Goal: Obtain resource: Download file/media

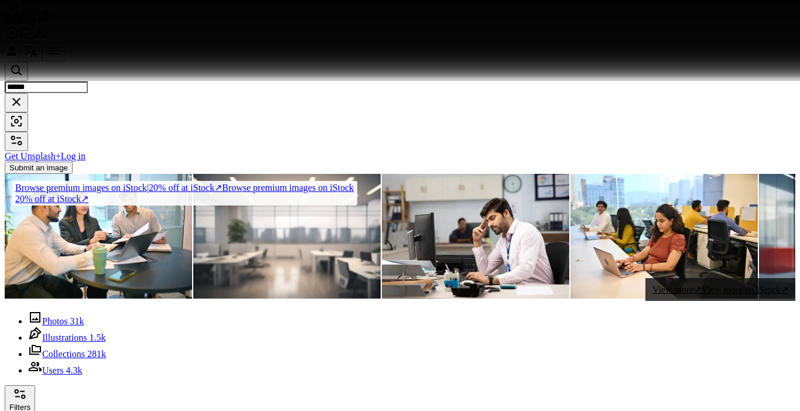
scroll to position [4045, 0]
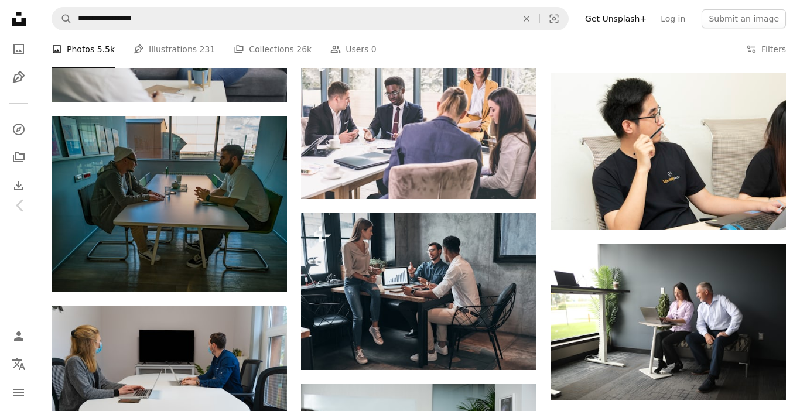
scroll to position [9828, 0]
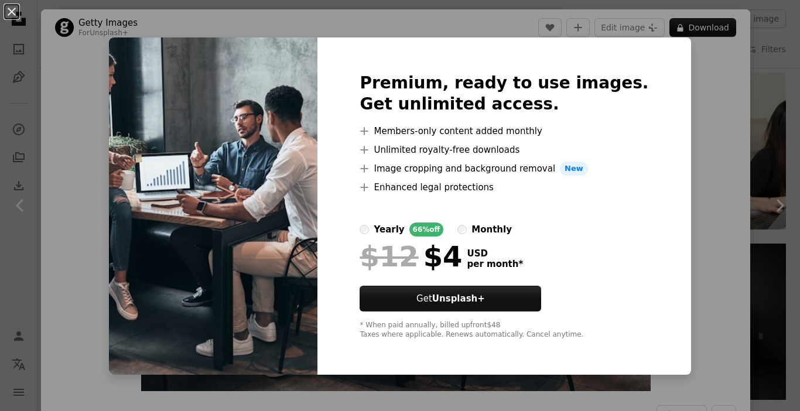
click at [292, 68] on img at bounding box center [213, 205] width 208 height 337
click at [689, 142] on div "An X shape Premium, ready to use images. Get unlimited access. A plus sign Memb…" at bounding box center [400, 205] width 800 height 411
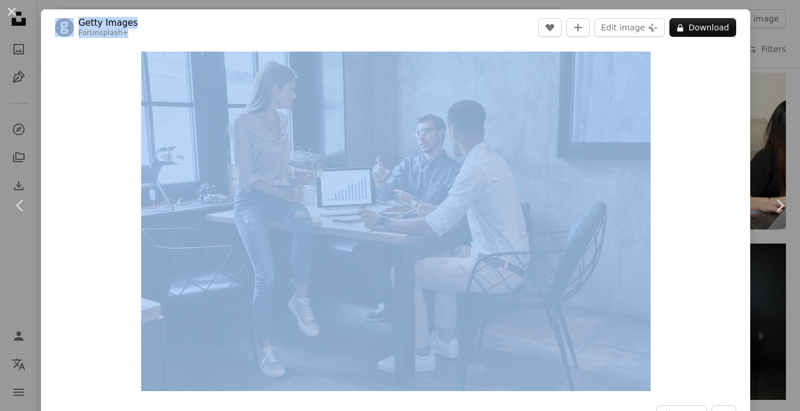
drag, startPoint x: 44, startPoint y: 14, endPoint x: 70, endPoint y: 91, distance: 81.6
click at [70, 91] on div "Getty Images For Unsplash+ A heart A plus sign Edit image Plus sign for Unsplas…" at bounding box center [395, 277] width 709 height 537
click at [70, 91] on div "Zoom in" at bounding box center [395, 221] width 709 height 351
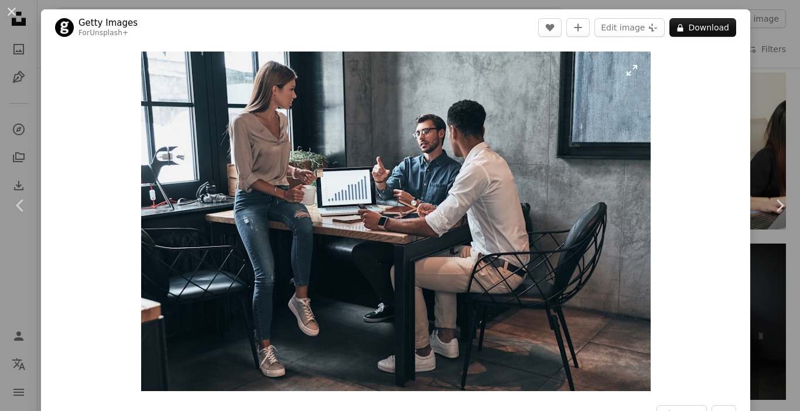
drag, startPoint x: 131, startPoint y: 52, endPoint x: 298, endPoint y: 162, distance: 200.2
click at [298, 162] on div "Zoom in" at bounding box center [395, 221] width 709 height 351
drag, startPoint x: 134, startPoint y: 57, endPoint x: 244, endPoint y: 112, distance: 123.3
click at [244, 112] on div "Zoom in" at bounding box center [395, 221] width 709 height 351
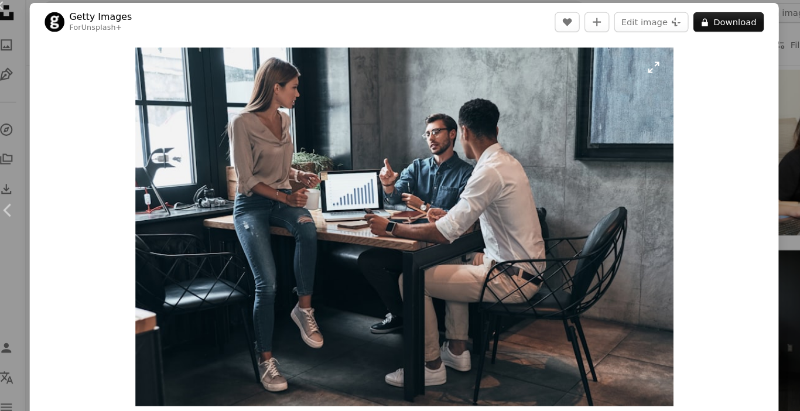
drag, startPoint x: 135, startPoint y: 48, endPoint x: 165, endPoint y: 66, distance: 35.4
click at [165, 66] on div "Zoom in" at bounding box center [395, 221] width 709 height 351
click at [627, 65] on img "Zoom in on this image" at bounding box center [395, 221] width 509 height 339
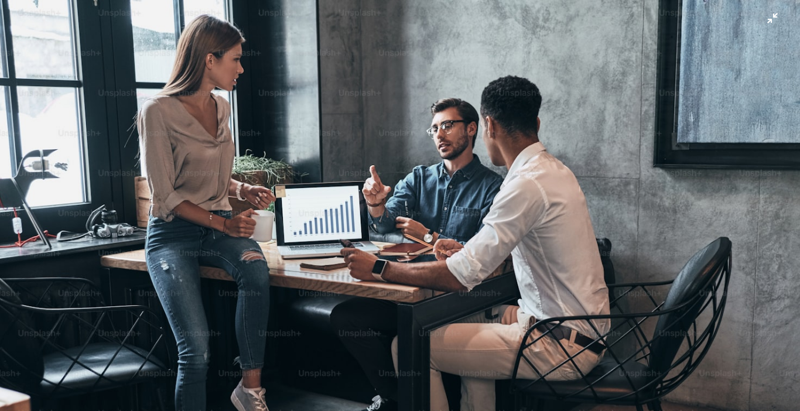
click at [761, 19] on button "Zoom out on this image" at bounding box center [399, 205] width 801 height 412
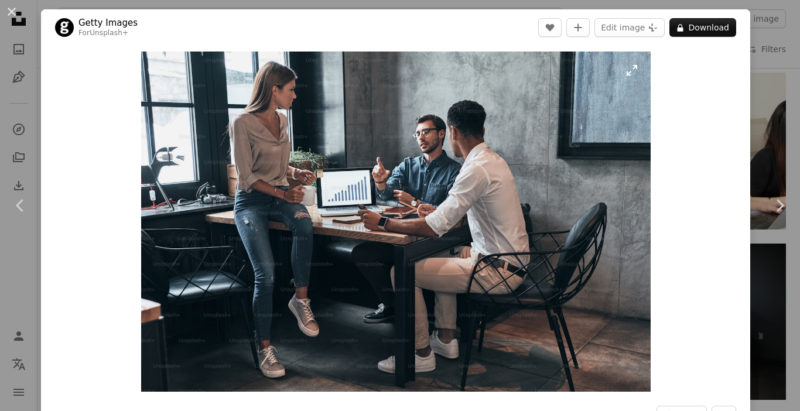
click at [569, 91] on img "Zoom in on this image" at bounding box center [395, 222] width 509 height 340
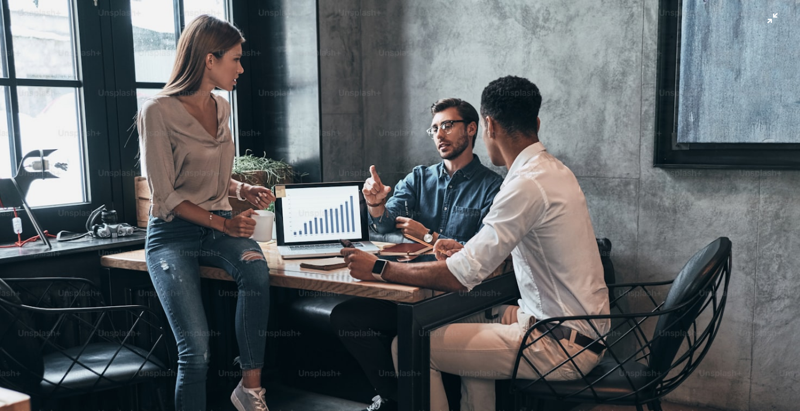
click at [764, 20] on button "Zoom out on this image" at bounding box center [399, 205] width 801 height 412
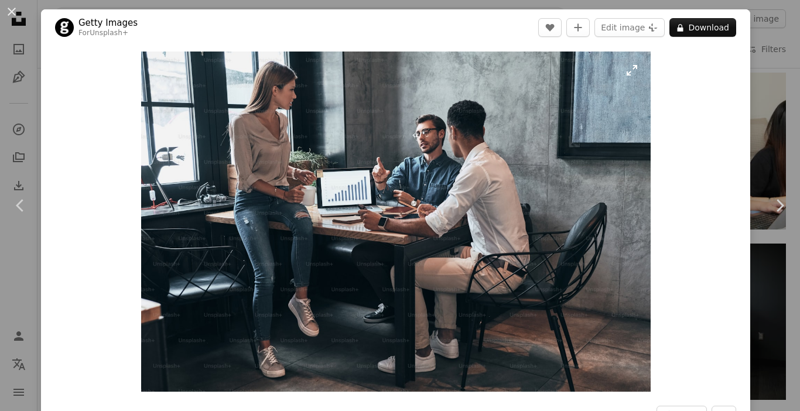
click at [627, 72] on img "Zoom in on this image" at bounding box center [395, 222] width 509 height 340
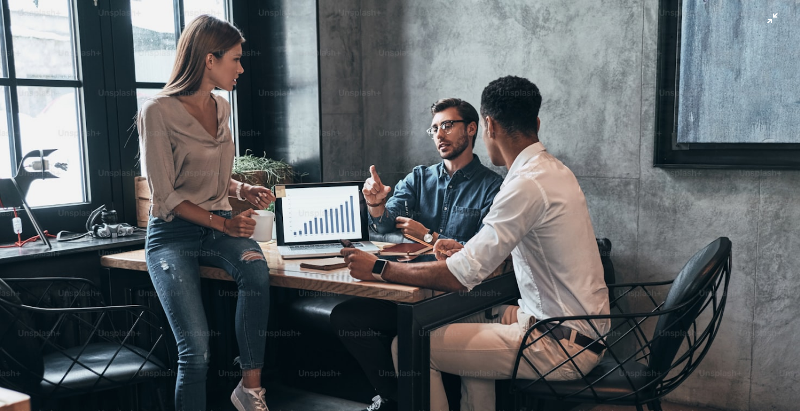
click at [762, 23] on button "Zoom out on this image" at bounding box center [399, 205] width 801 height 412
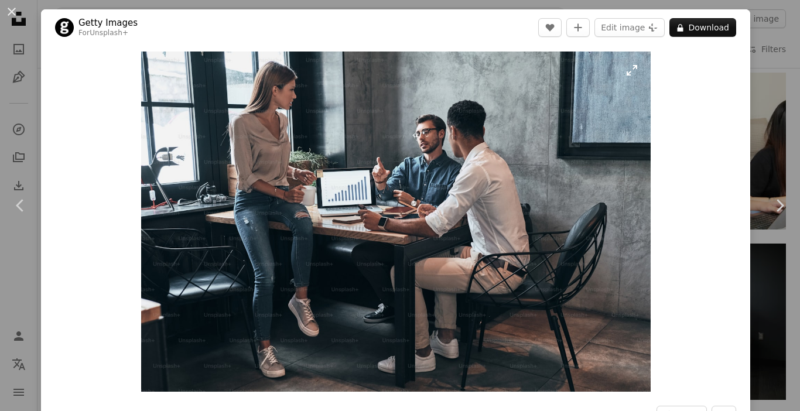
click at [490, 170] on img "Zoom in on this image" at bounding box center [395, 222] width 509 height 340
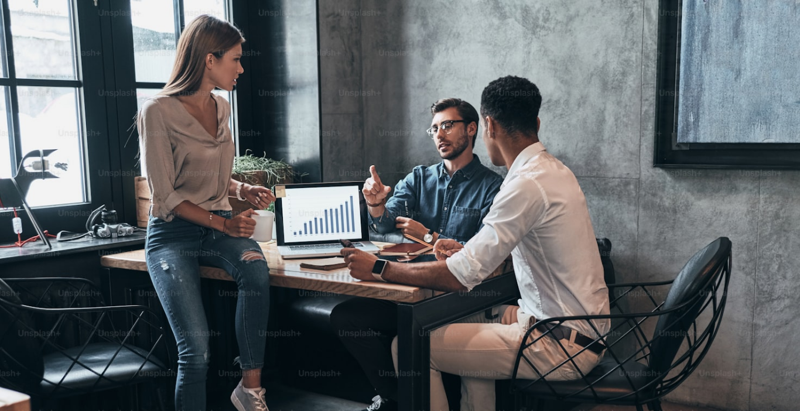
scroll to position [56, 0]
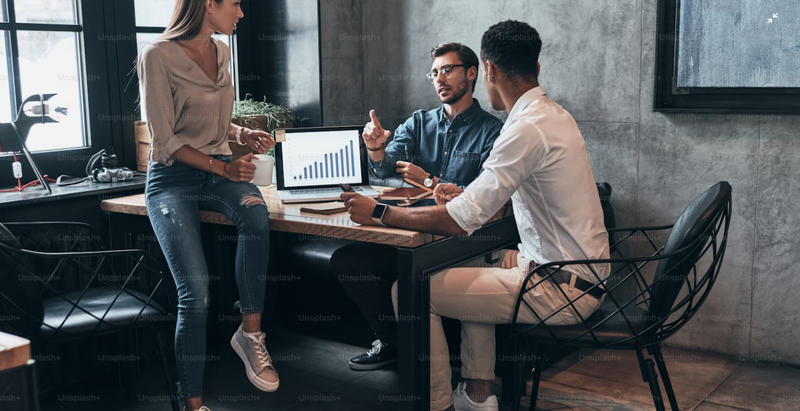
click at [767, 22] on img "Zoom out on this image" at bounding box center [399, 211] width 801 height 534
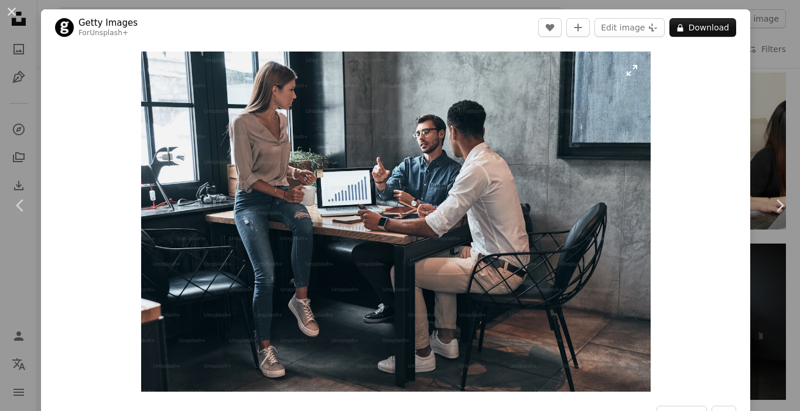
click at [629, 71] on img "Zoom in on this image" at bounding box center [395, 222] width 509 height 340
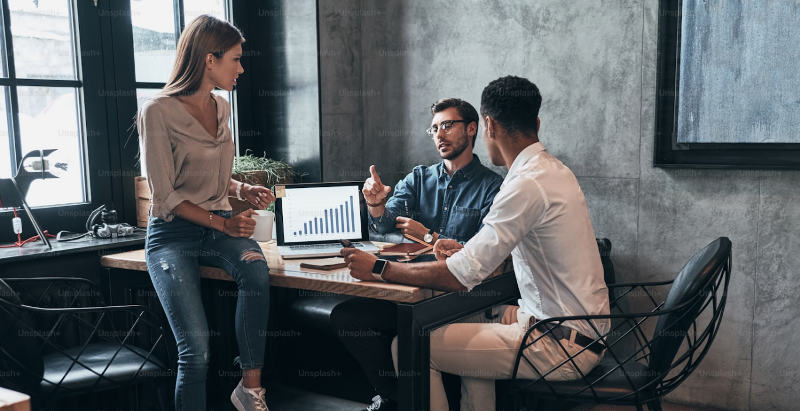
scroll to position [56, 0]
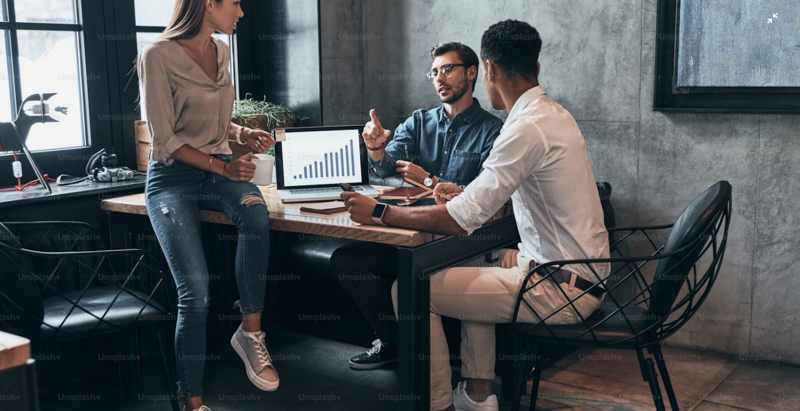
click at [447, 143] on img "Zoom out on this image" at bounding box center [399, 210] width 801 height 534
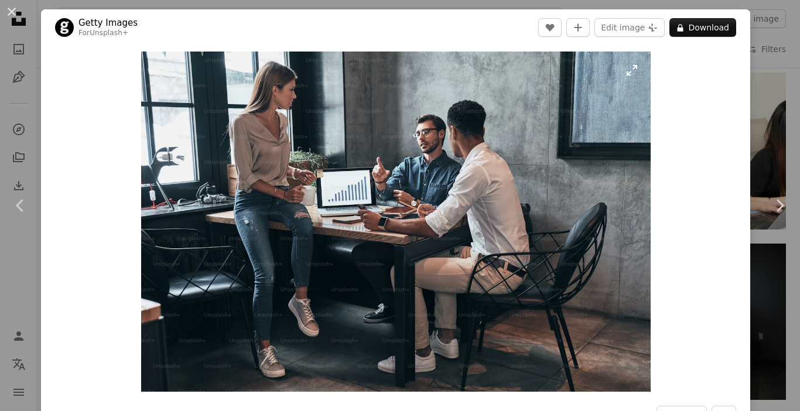
click at [633, 71] on img "Zoom in on this image" at bounding box center [395, 222] width 509 height 340
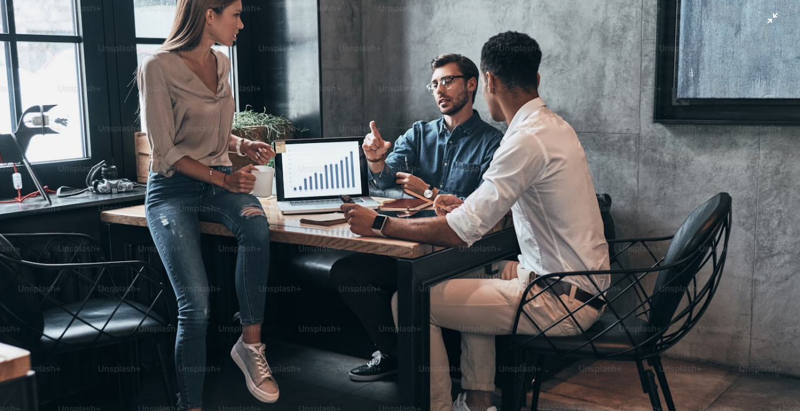
scroll to position [0, 0]
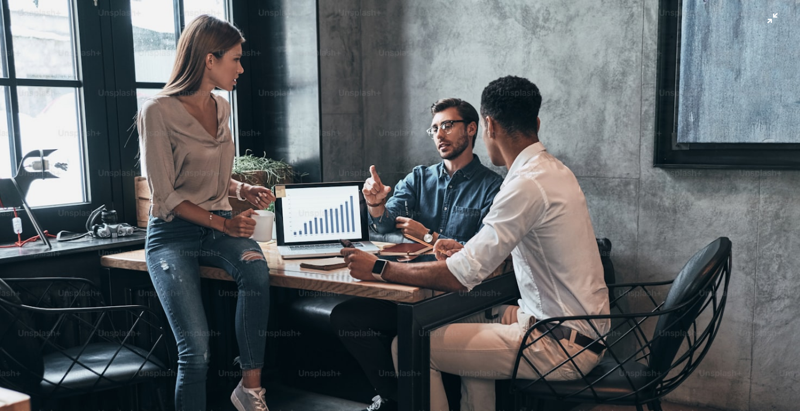
drag, startPoint x: 694, startPoint y: 0, endPoint x: 454, endPoint y: 102, distance: 261.2
click at [454, 102] on img "Zoom out on this image" at bounding box center [399, 266] width 801 height 534
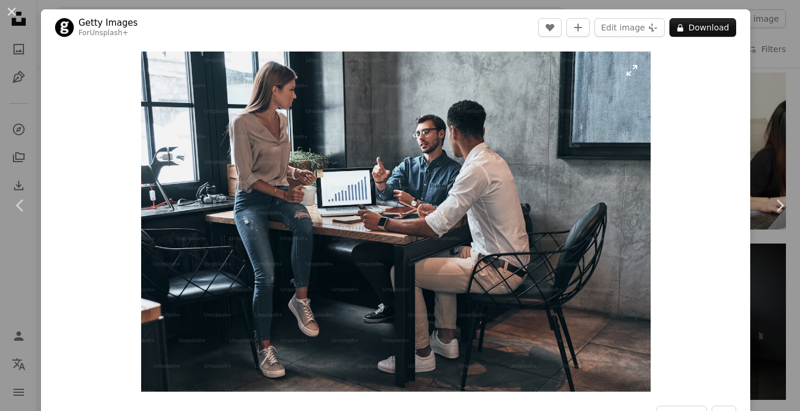
click at [626, 74] on img "Zoom in on this image" at bounding box center [395, 222] width 509 height 340
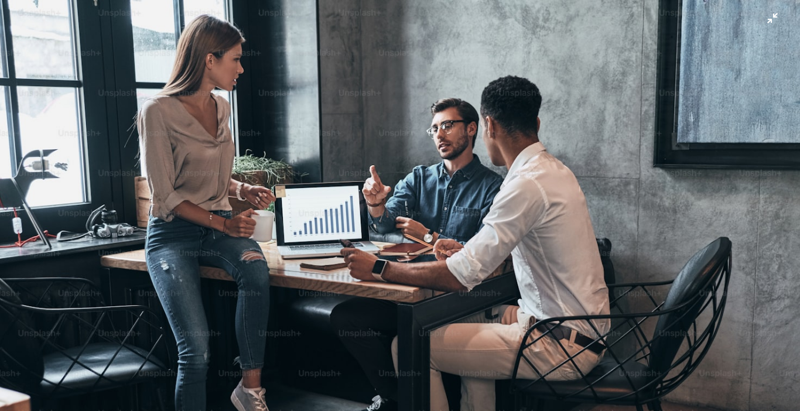
click at [760, 18] on img "Zoom out on this image" at bounding box center [399, 266] width 801 height 534
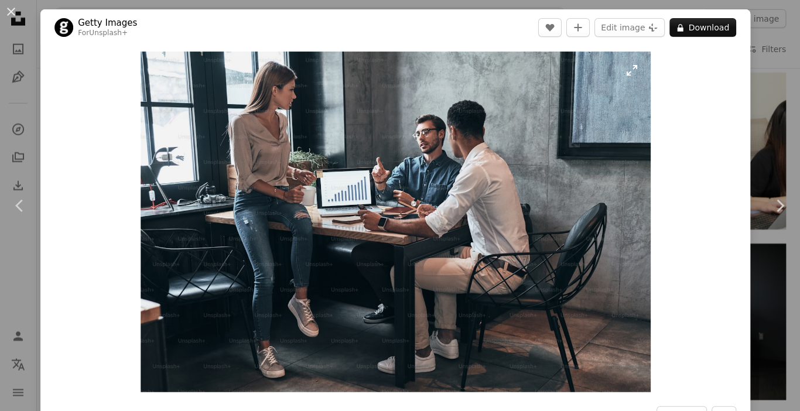
scroll to position [9828, 0]
